Goal: Use online tool/utility: Use online tool/utility

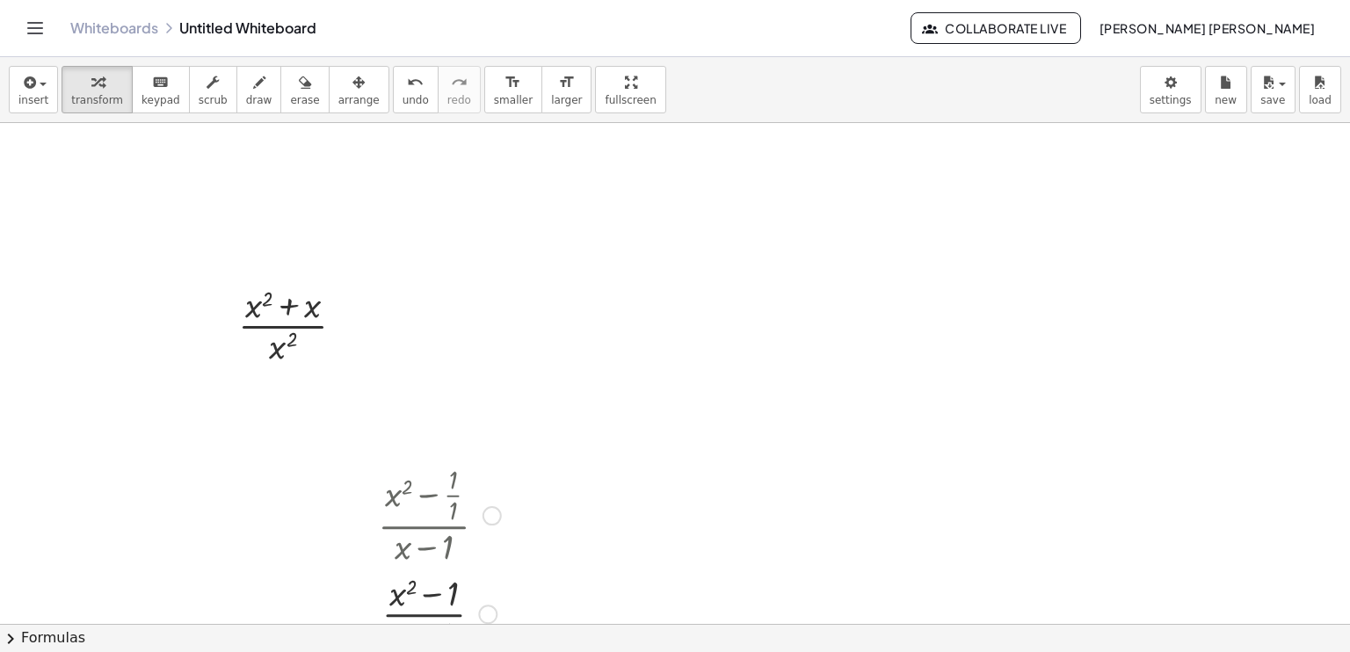
scroll to position [140, 0]
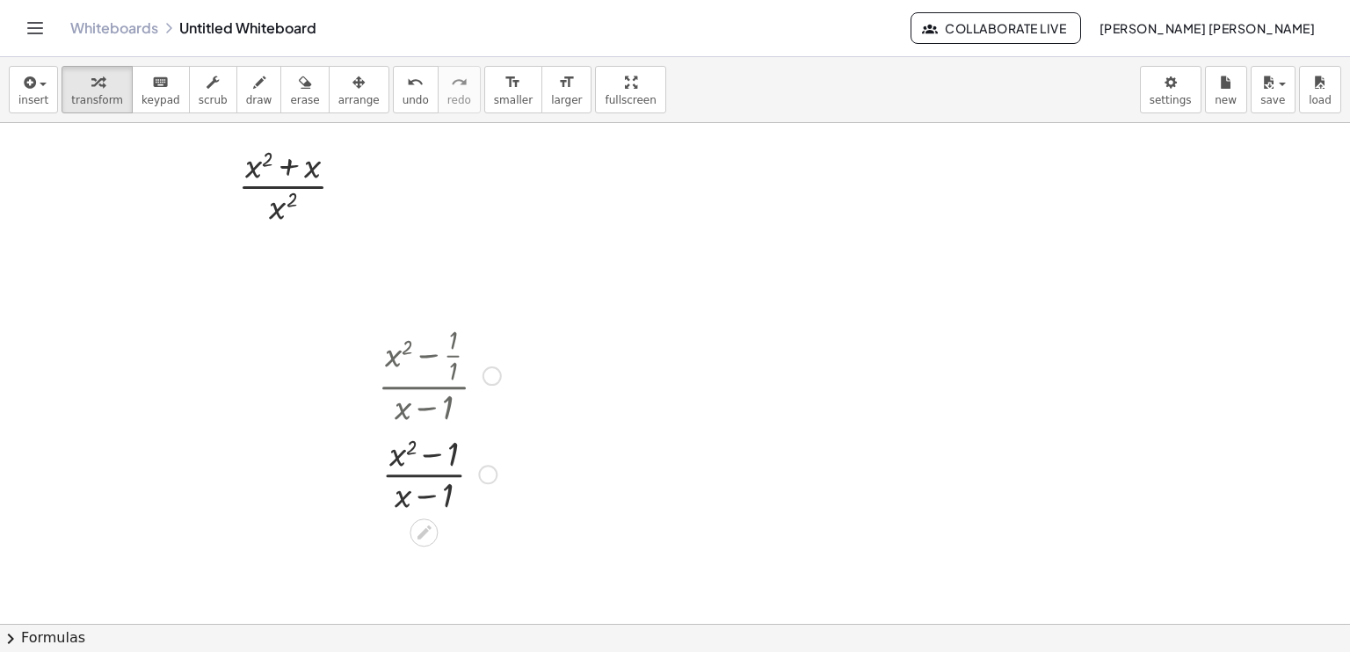
click at [403, 405] on div at bounding box center [439, 374] width 141 height 109
click at [442, 407] on div at bounding box center [439, 374] width 141 height 109
drag, startPoint x: 442, startPoint y: 407, endPoint x: 439, endPoint y: 506, distance: 99.4
click at [424, 376] on div "· ( + x 2 − · 1 · 1 ) · ( + x − 1 ) · ( + x 2 − 1 ) · ( + x − 1 ) Transform lin…" at bounding box center [424, 376] width 0 height 0
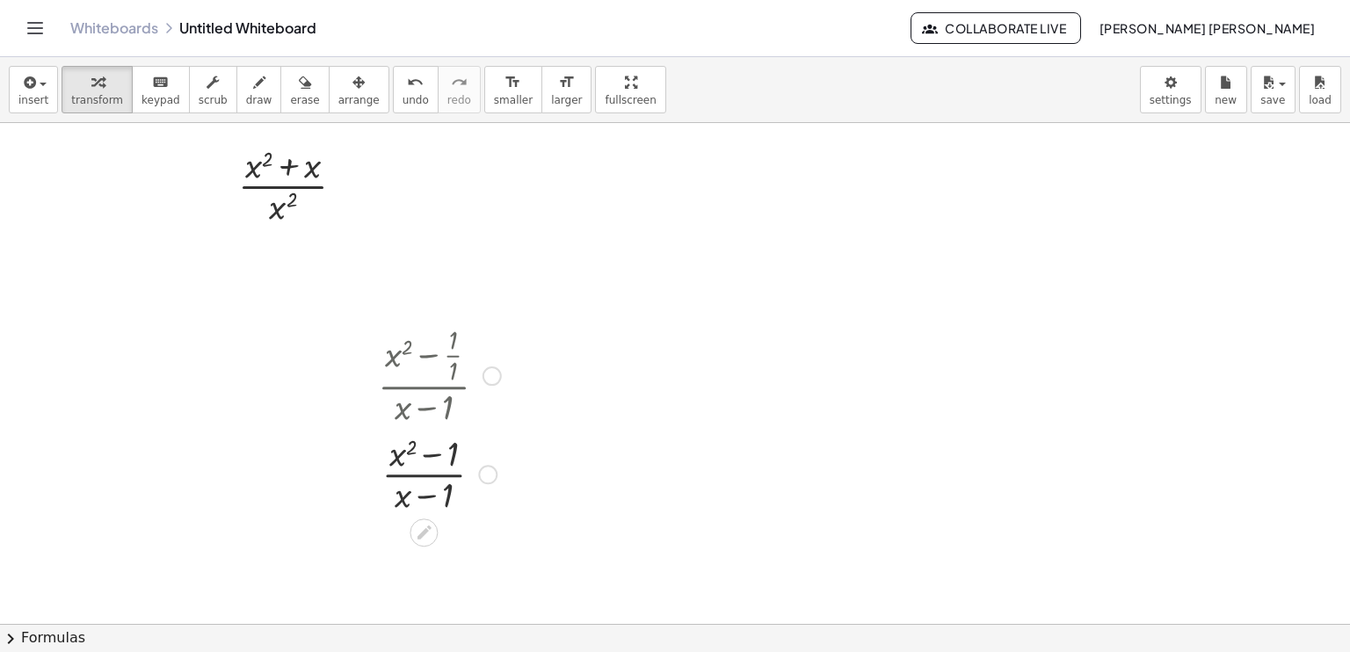
click at [439, 506] on div at bounding box center [439, 473] width 141 height 88
drag, startPoint x: 428, startPoint y: 500, endPoint x: 434, endPoint y: 463, distance: 37.4
click at [434, 463] on div at bounding box center [439, 473] width 141 height 88
drag, startPoint x: 401, startPoint y: 505, endPoint x: 402, endPoint y: 456, distance: 48.4
click at [402, 456] on div at bounding box center [439, 473] width 141 height 88
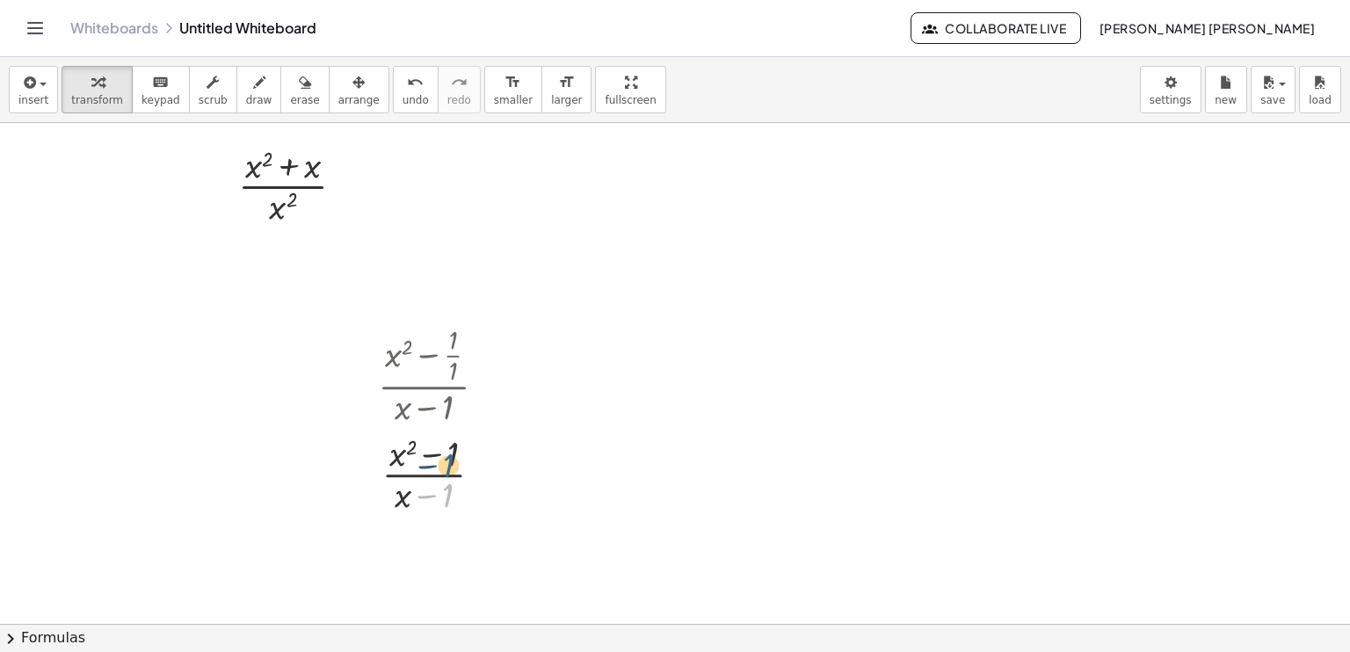
drag, startPoint x: 444, startPoint y: 498, endPoint x: 447, endPoint y: 459, distance: 38.8
click at [447, 459] on div at bounding box center [439, 473] width 141 height 88
drag, startPoint x: 462, startPoint y: 511, endPoint x: 404, endPoint y: 486, distance: 63.0
click at [404, 486] on div at bounding box center [439, 473] width 141 height 88
drag, startPoint x: 404, startPoint y: 486, endPoint x: 445, endPoint y: 458, distance: 49.3
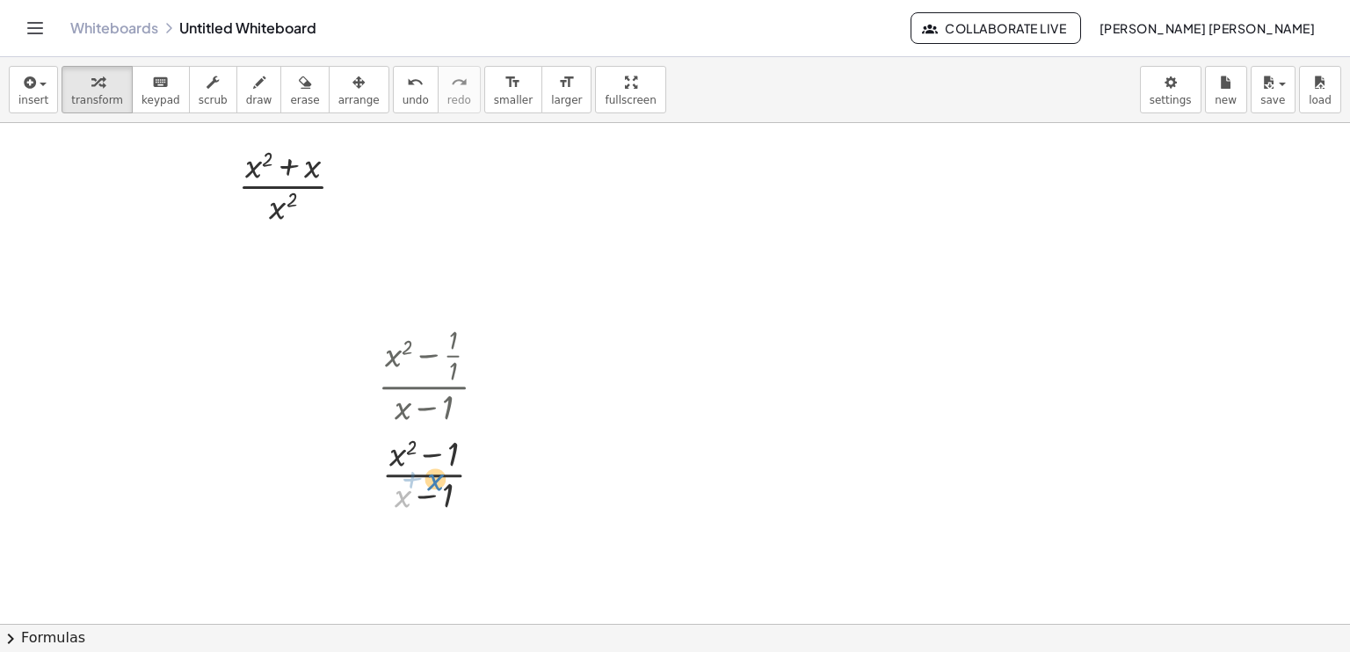
click at [445, 458] on div at bounding box center [439, 473] width 141 height 88
drag, startPoint x: 468, startPoint y: 532, endPoint x: 381, endPoint y: 481, distance: 100.9
click at [381, 481] on div "· ( + x 2 + x ) · x 2 Go back to this line Copy line as LaTeX Copy derivation a…" at bounding box center [675, 484] width 1350 height 1003
click at [419, 465] on div at bounding box center [439, 473] width 141 height 88
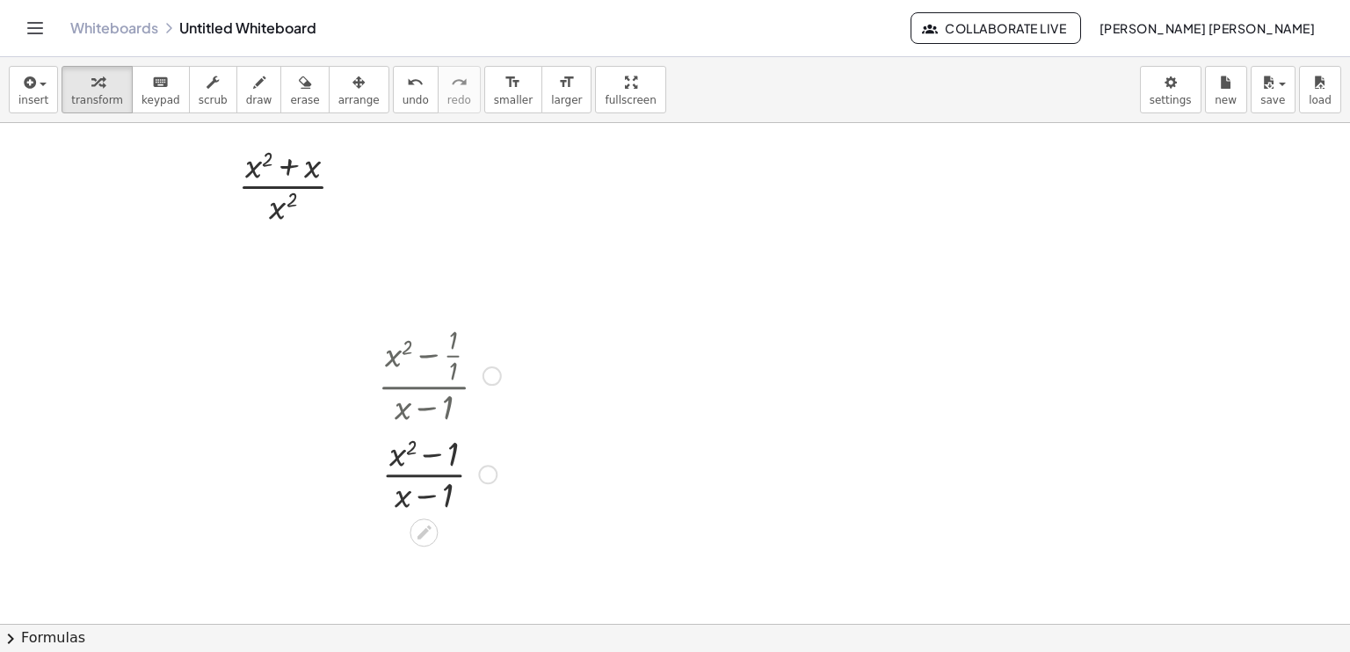
click at [432, 455] on div at bounding box center [439, 473] width 141 height 88
drag, startPoint x: 432, startPoint y: 455, endPoint x: 470, endPoint y: 458, distance: 38.8
click at [470, 458] on div at bounding box center [439, 473] width 141 height 88
drag, startPoint x: 401, startPoint y: 461, endPoint x: 477, endPoint y: 465, distance: 76.6
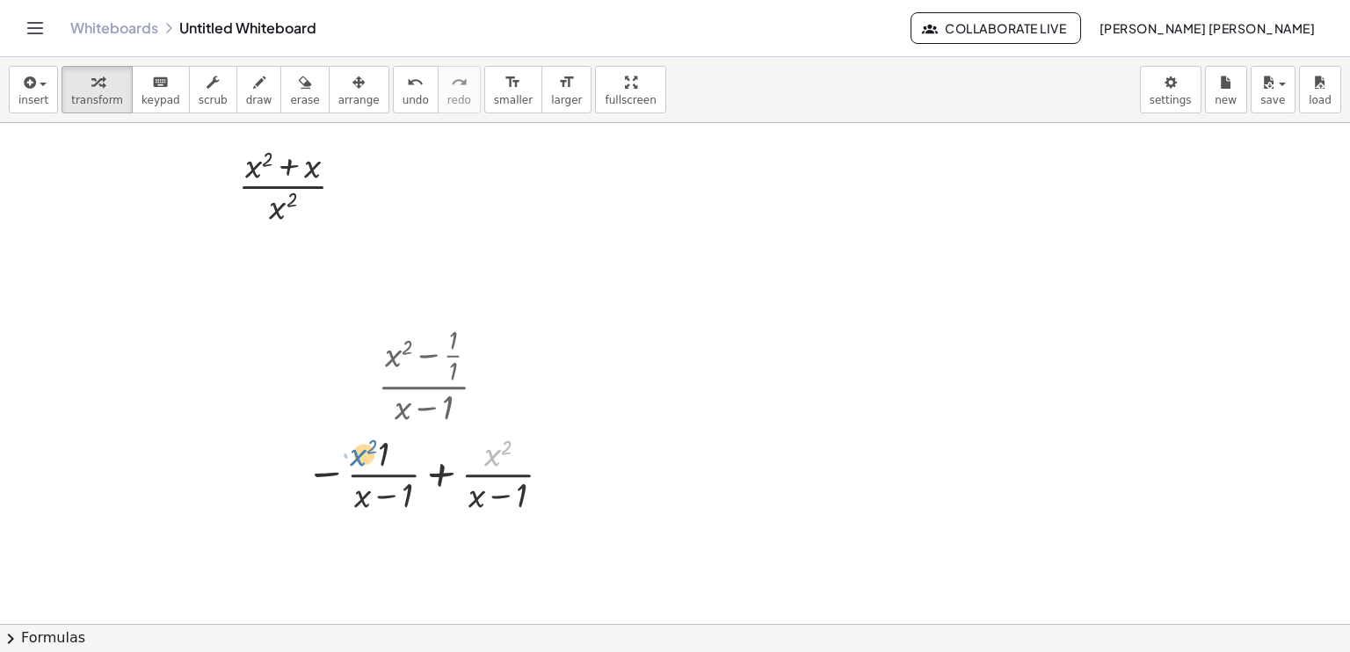
drag, startPoint x: 488, startPoint y: 464, endPoint x: 341, endPoint y: 463, distance: 146.8
click at [341, 463] on div at bounding box center [432, 473] width 270 height 88
drag, startPoint x: 374, startPoint y: 483, endPoint x: 386, endPoint y: 483, distance: 11.4
click at [386, 483] on div at bounding box center [432, 473] width 270 height 88
click at [443, 476] on div at bounding box center [432, 473] width 270 height 88
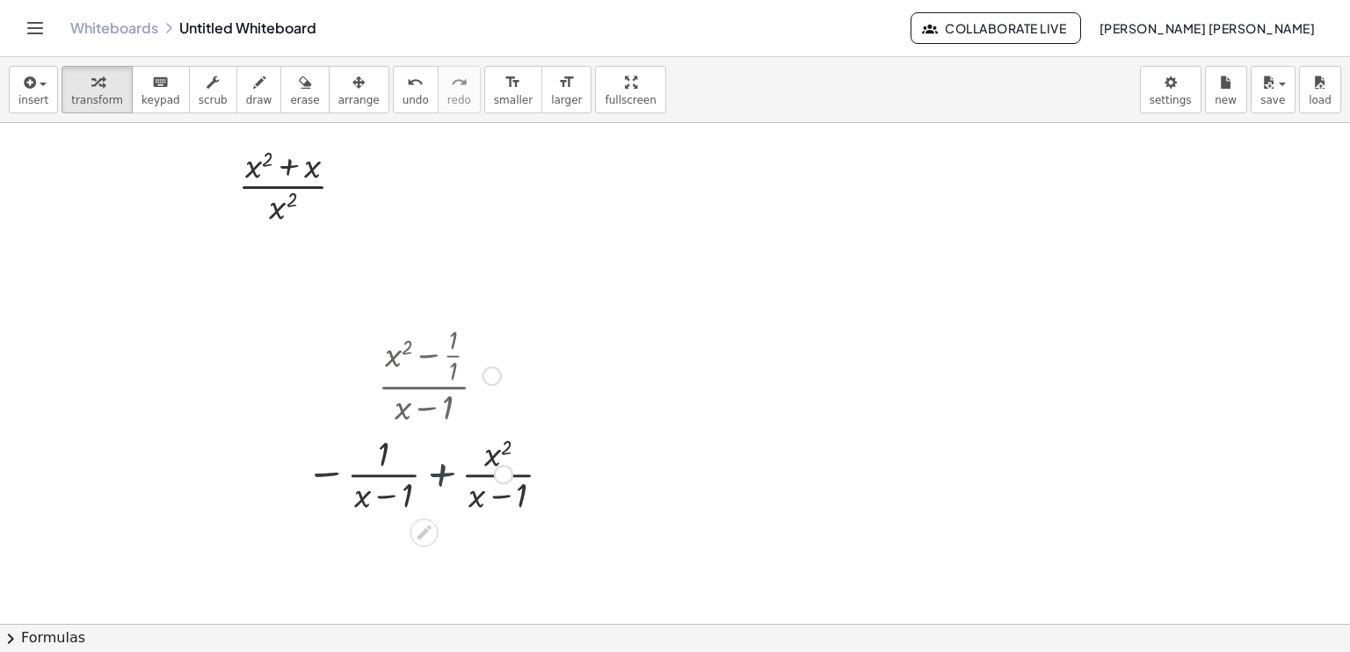
click at [443, 476] on div at bounding box center [439, 473] width 163 height 88
click at [457, 450] on div at bounding box center [439, 473] width 163 height 88
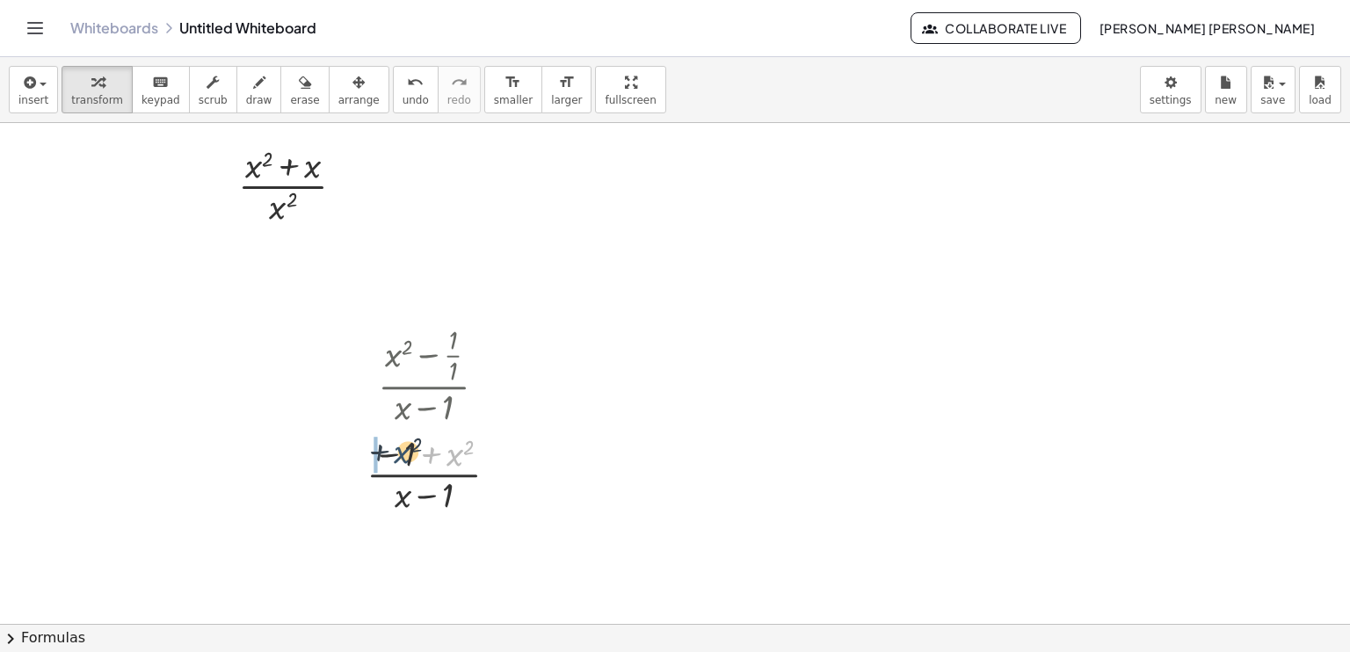
drag, startPoint x: 457, startPoint y: 450, endPoint x: 403, endPoint y: 445, distance: 54.8
click at [403, 445] on div at bounding box center [439, 473] width 163 height 88
drag, startPoint x: 411, startPoint y: 448, endPoint x: 482, endPoint y: 445, distance: 70.4
click at [482, 445] on div at bounding box center [439, 473] width 141 height 88
click at [454, 449] on div at bounding box center [439, 473] width 141 height 88
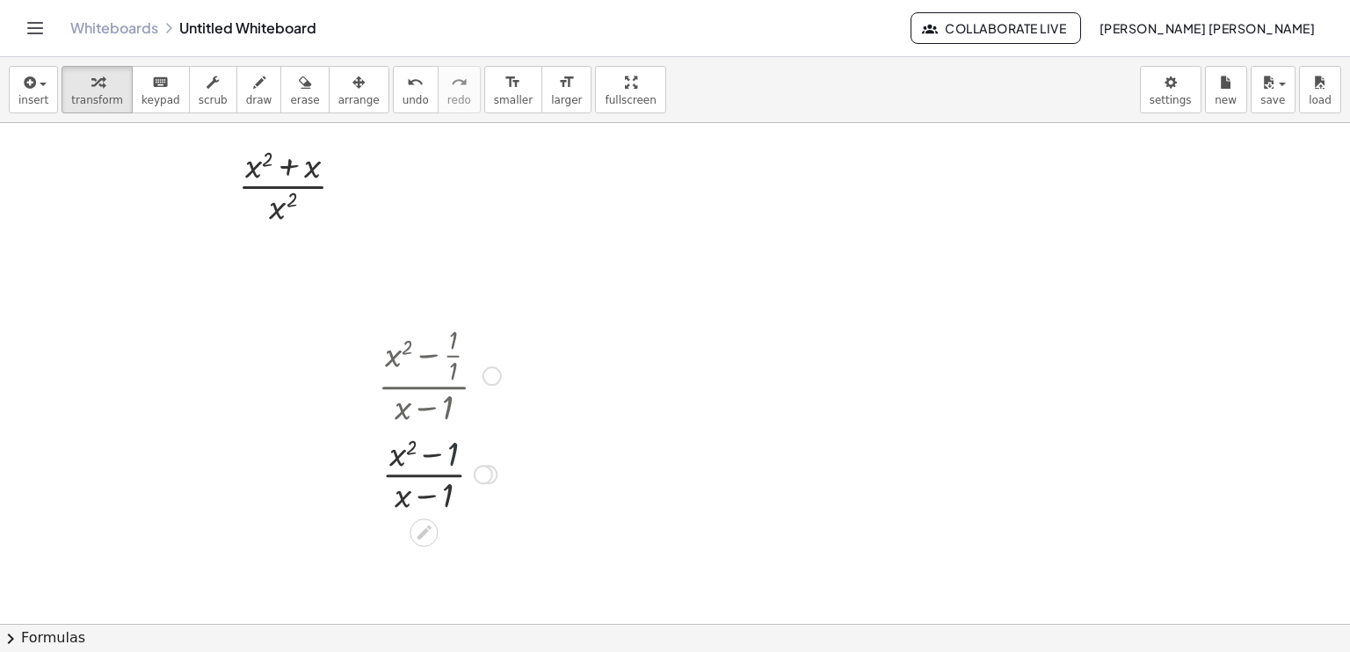
click at [454, 449] on div at bounding box center [439, 473] width 141 height 88
drag, startPoint x: 454, startPoint y: 449, endPoint x: 413, endPoint y: 450, distance: 41.3
click at [413, 450] on div at bounding box center [439, 473] width 141 height 88
